Goal: Information Seeking & Learning: Check status

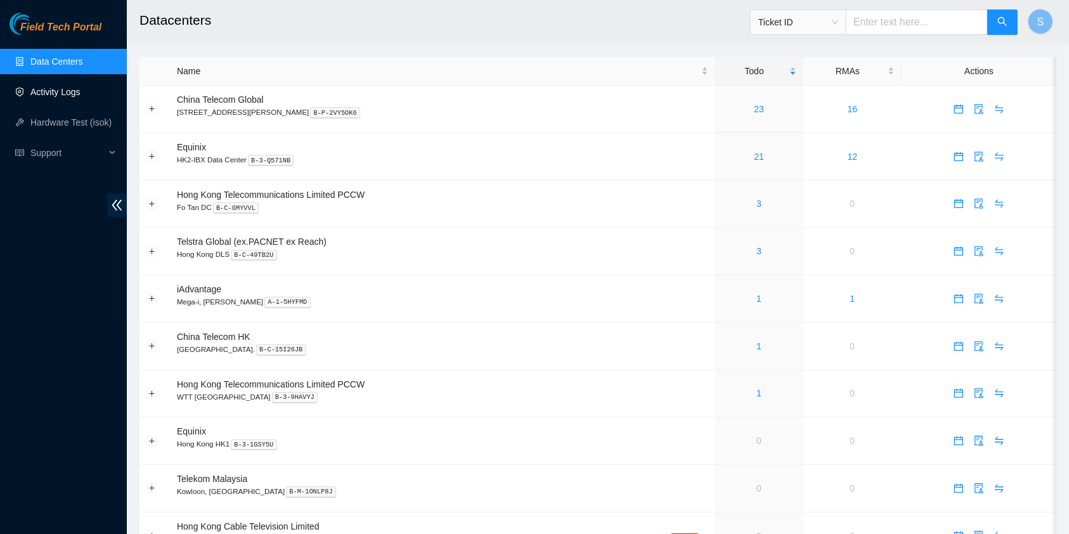
click at [57, 87] on link "Activity Logs" at bounding box center [55, 92] width 50 height 10
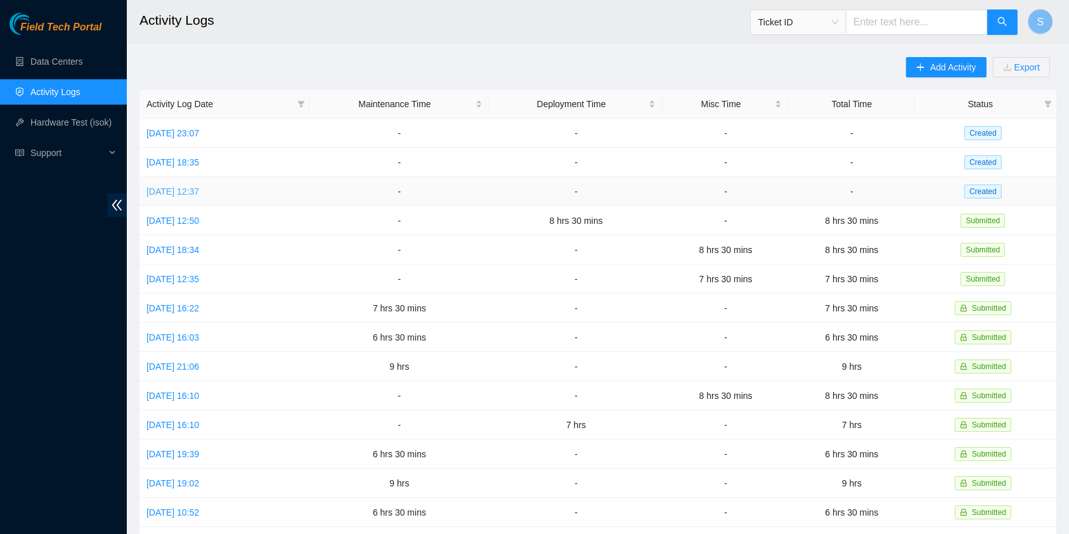
click at [177, 186] on link "Sat, 13 Sep 2025 12:37" at bounding box center [172, 191] width 53 height 10
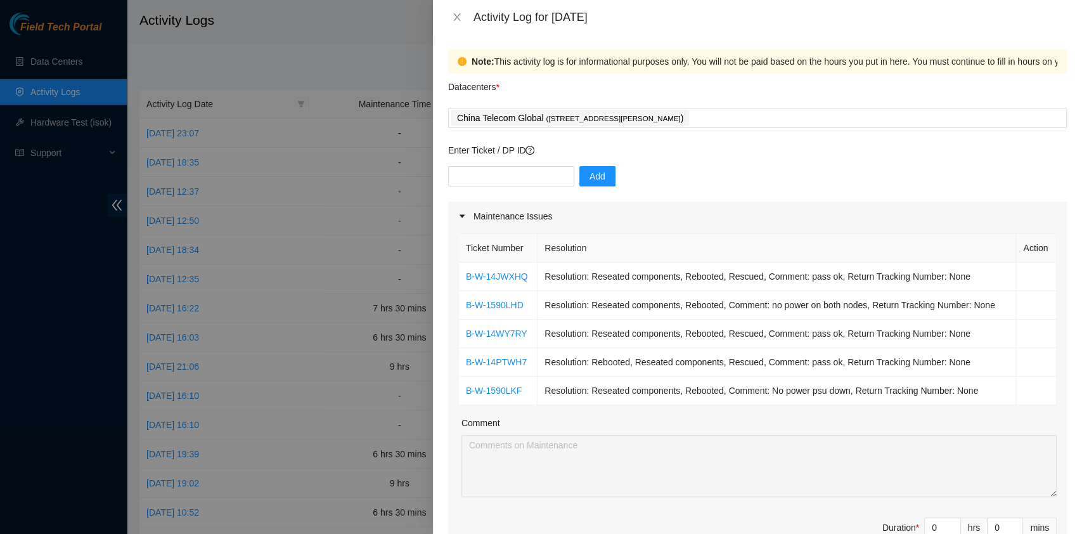
click at [813, 89] on div "Datacenters *" at bounding box center [757, 91] width 619 height 34
drag, startPoint x: 527, startPoint y: 388, endPoint x: 480, endPoint y: 388, distance: 46.9
click at [469, 383] on td "B-W-1590LKF" at bounding box center [498, 390] width 79 height 29
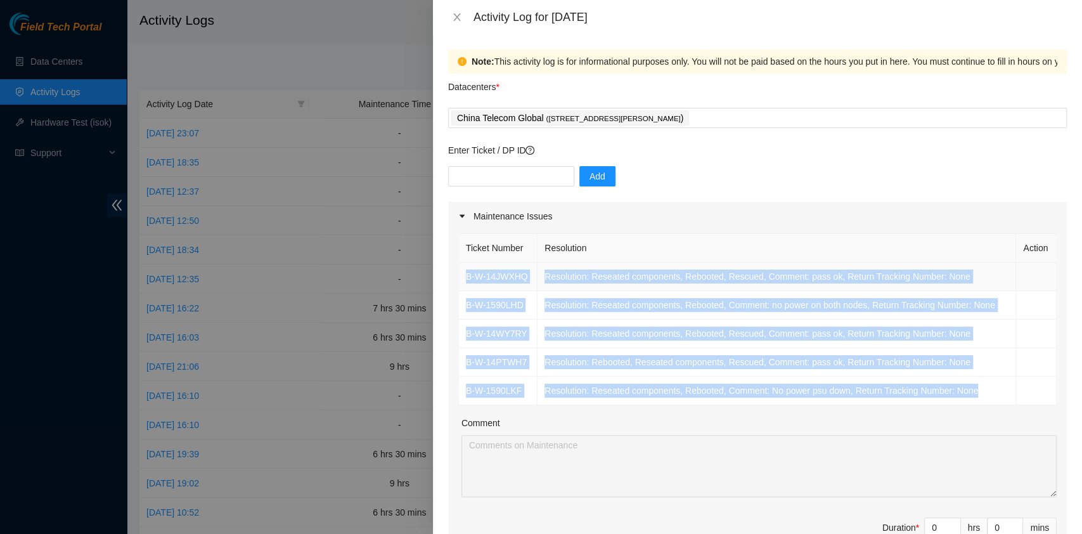
drag, startPoint x: 979, startPoint y: 387, endPoint x: 465, endPoint y: 281, distance: 524.8
click at [465, 281] on tbody "B-W-14JWXHQ Resolution: Reseated components, Rebooted, Rescued, Comment: pass o…" at bounding box center [758, 333] width 598 height 143
copy tbody "B-W-14JWXHQ Resolution: Reseated components, Rebooted, Rescued, Comment: pass o…"
click at [14, 286] on div at bounding box center [541, 267] width 1082 height 534
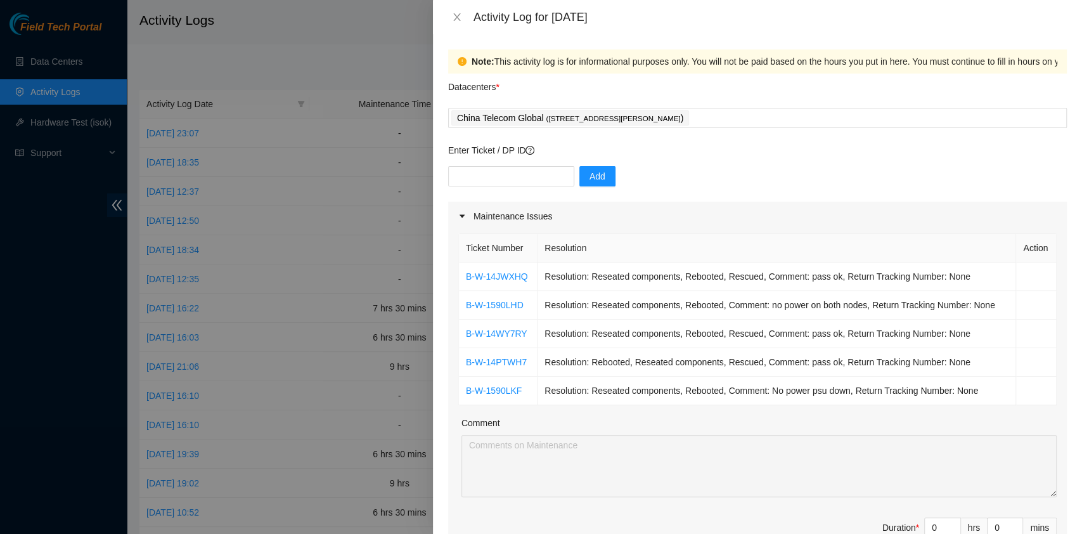
click at [452, 23] on div "Activity Log for 13-09-2025" at bounding box center [757, 17] width 619 height 14
click at [454, 15] on icon "close" at bounding box center [457, 17] width 10 height 10
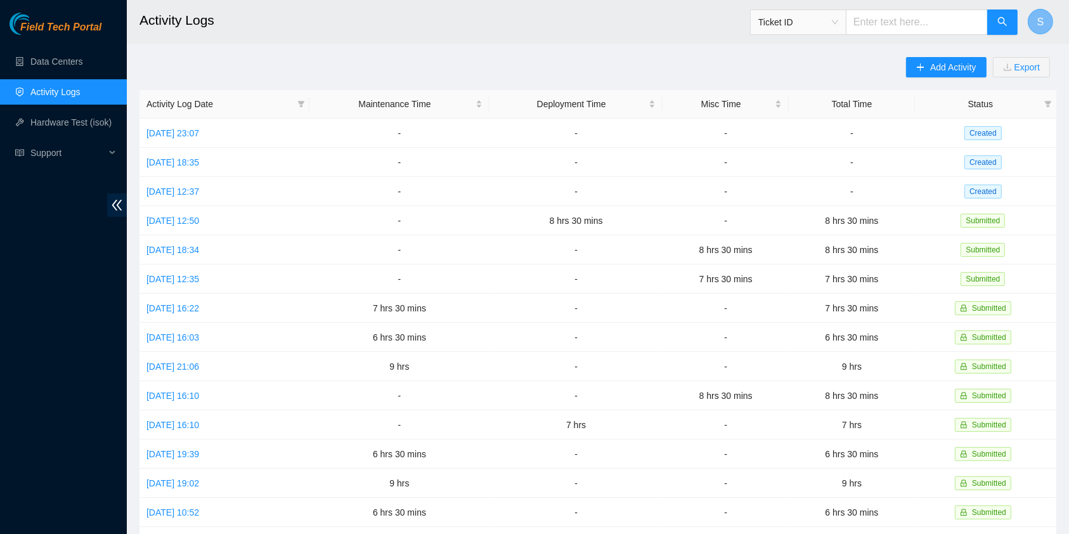
click at [1040, 22] on span "S" at bounding box center [1040, 22] width 7 height 16
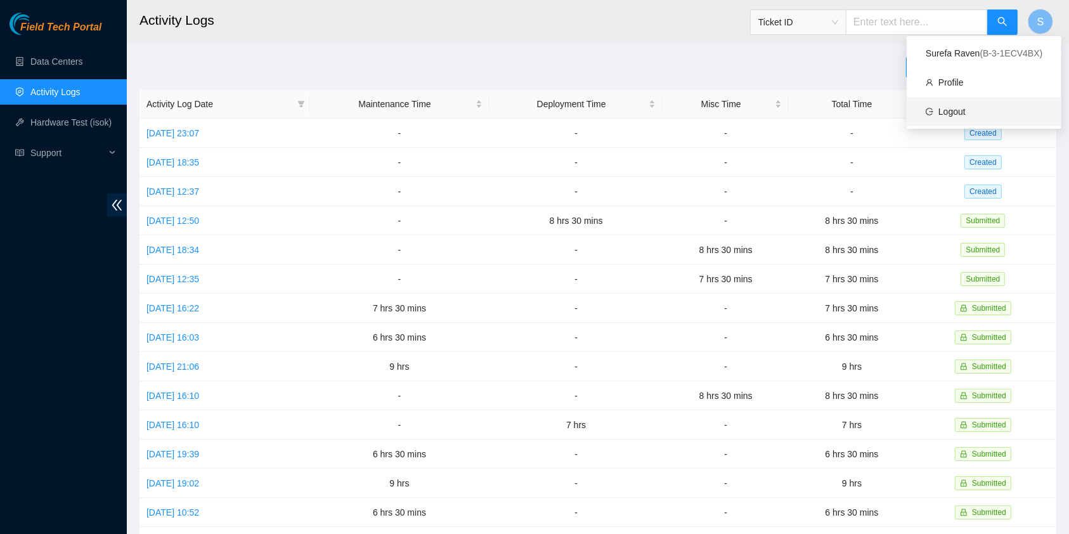
click at [948, 109] on link "Logout" at bounding box center [951, 111] width 27 height 10
